Goal: Complete application form

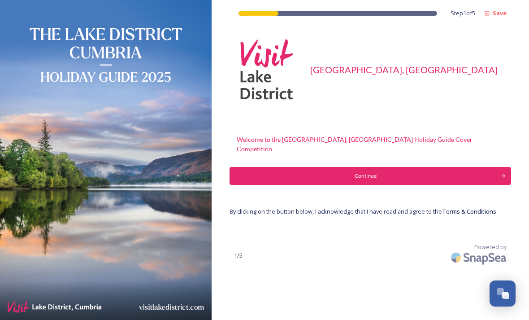
click at [379, 172] on div "Continue" at bounding box center [365, 176] width 262 height 8
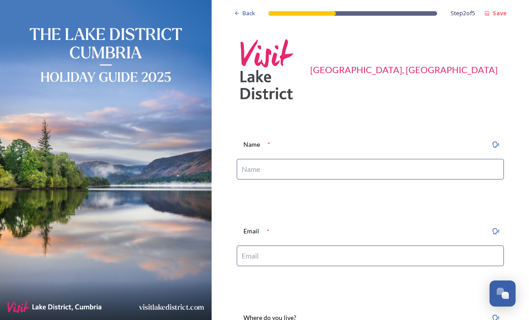
click at [380, 166] on input at bounding box center [370, 169] width 267 height 21
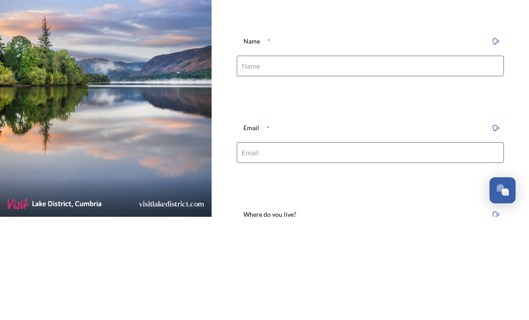
type input "[PERSON_NAME]"
type input "[EMAIL_ADDRESS][DOMAIN_NAME]"
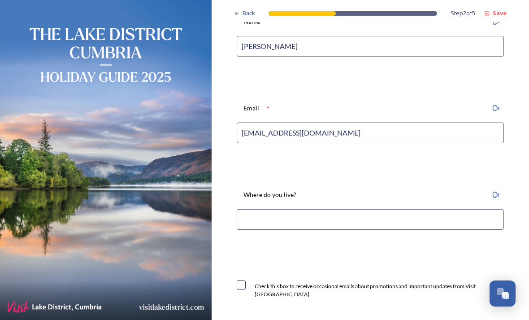
scroll to position [128, 0]
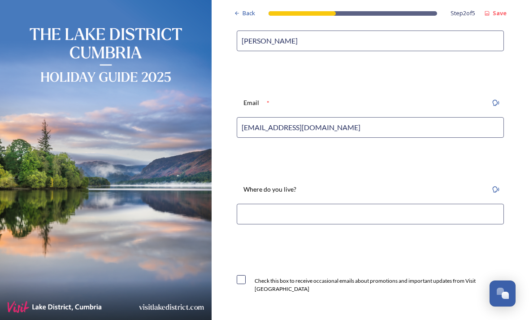
click at [310, 203] on input at bounding box center [370, 213] width 267 height 21
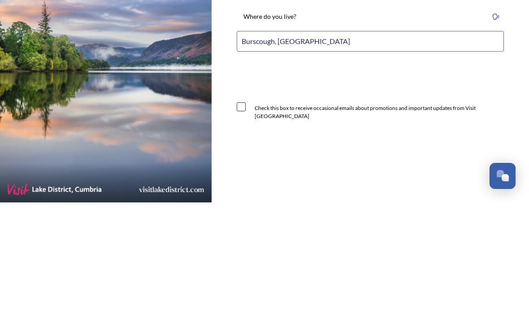
scroll to position [184, 0]
type input "Burscough, [GEOGRAPHIC_DATA]"
click at [244, 219] on input "checkbox" at bounding box center [241, 223] width 9 height 9
checkbox input "true"
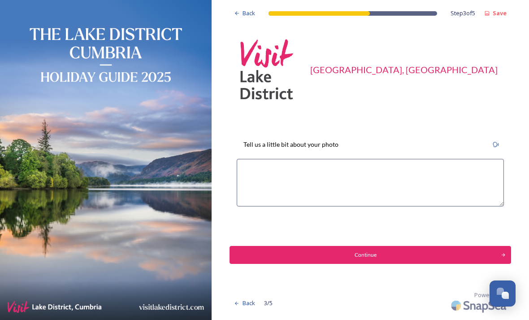
click at [361, 159] on textarea at bounding box center [370, 183] width 267 height 48
click at [416, 159] on textarea "This was taken last October as the sun rose over" at bounding box center [370, 183] width 267 height 48
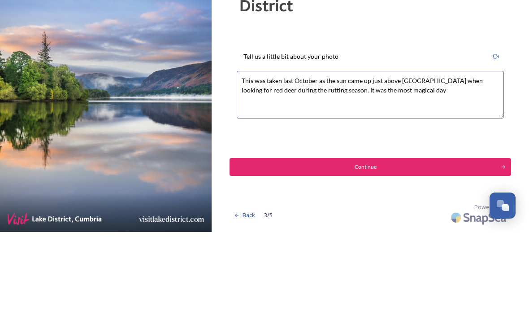
type textarea "This was taken last October as the sun came up just above [GEOGRAPHIC_DATA] whe…"
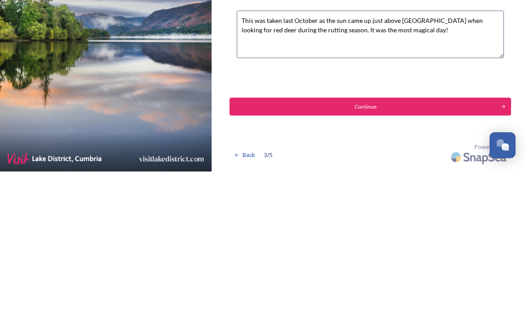
click at [381, 251] on div "Continue" at bounding box center [365, 255] width 262 height 8
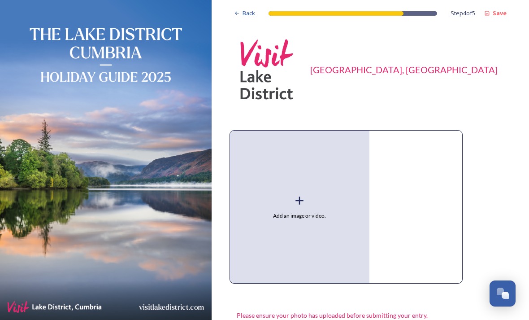
click at [320, 179] on div "Add an image or video." at bounding box center [299, 206] width 139 height 152
click at [316, 212] on span "Add an image or video." at bounding box center [299, 216] width 53 height 8
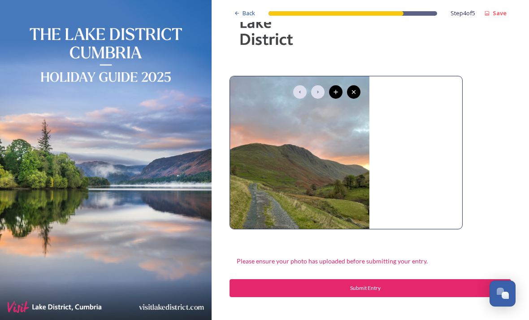
scroll to position [54, 0]
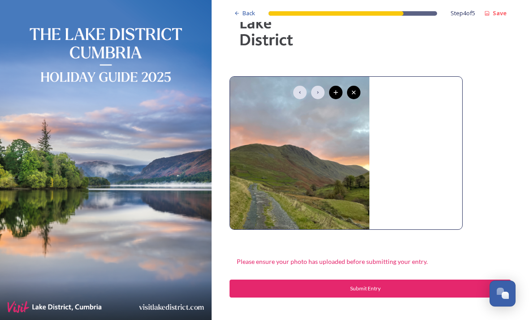
click at [377, 284] on div "Submit Entry" at bounding box center [365, 288] width 262 height 8
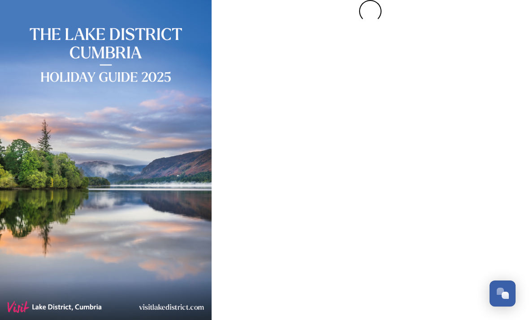
scroll to position [0, 0]
